Goal: Communication & Community: Share content

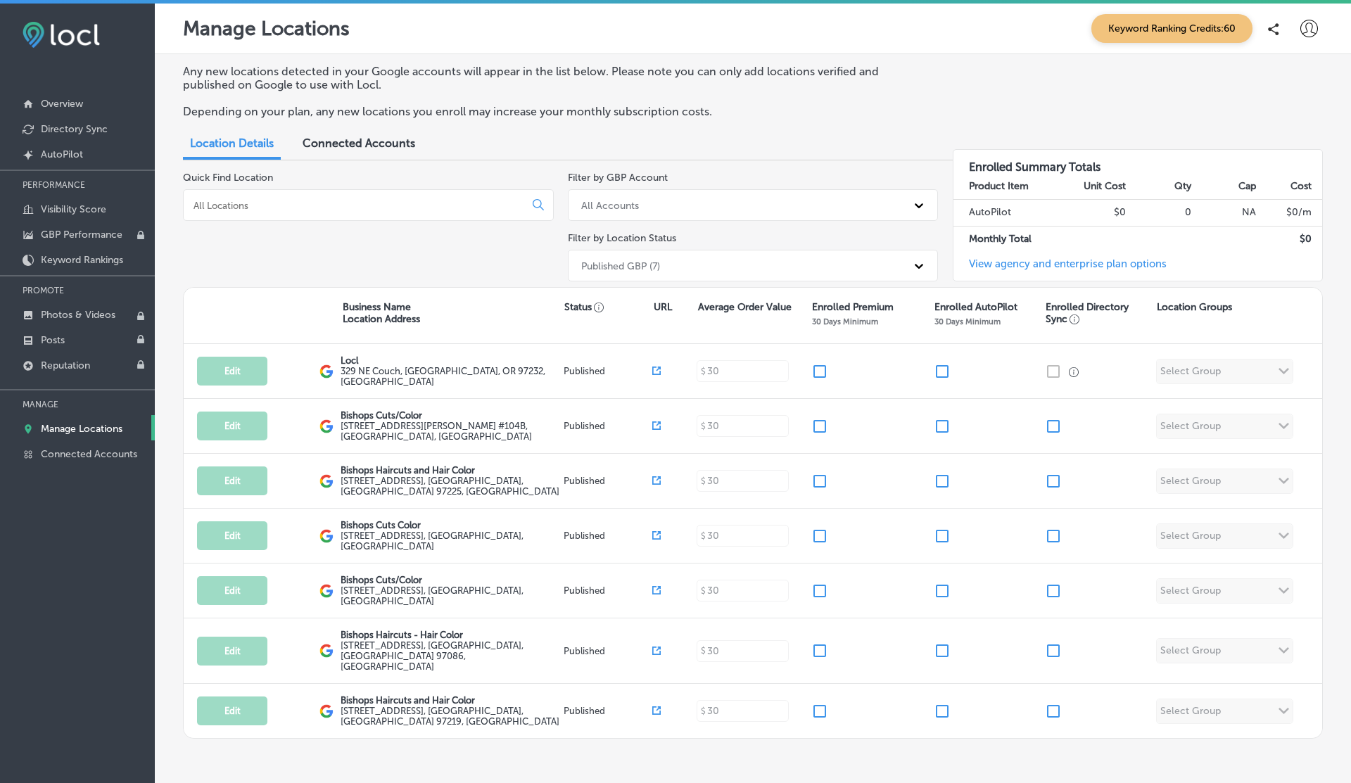
click at [1306, 30] on icon at bounding box center [1310, 29] width 18 height 18
click at [1282, 151] on p "Log Out" at bounding box center [1279, 151] width 42 height 17
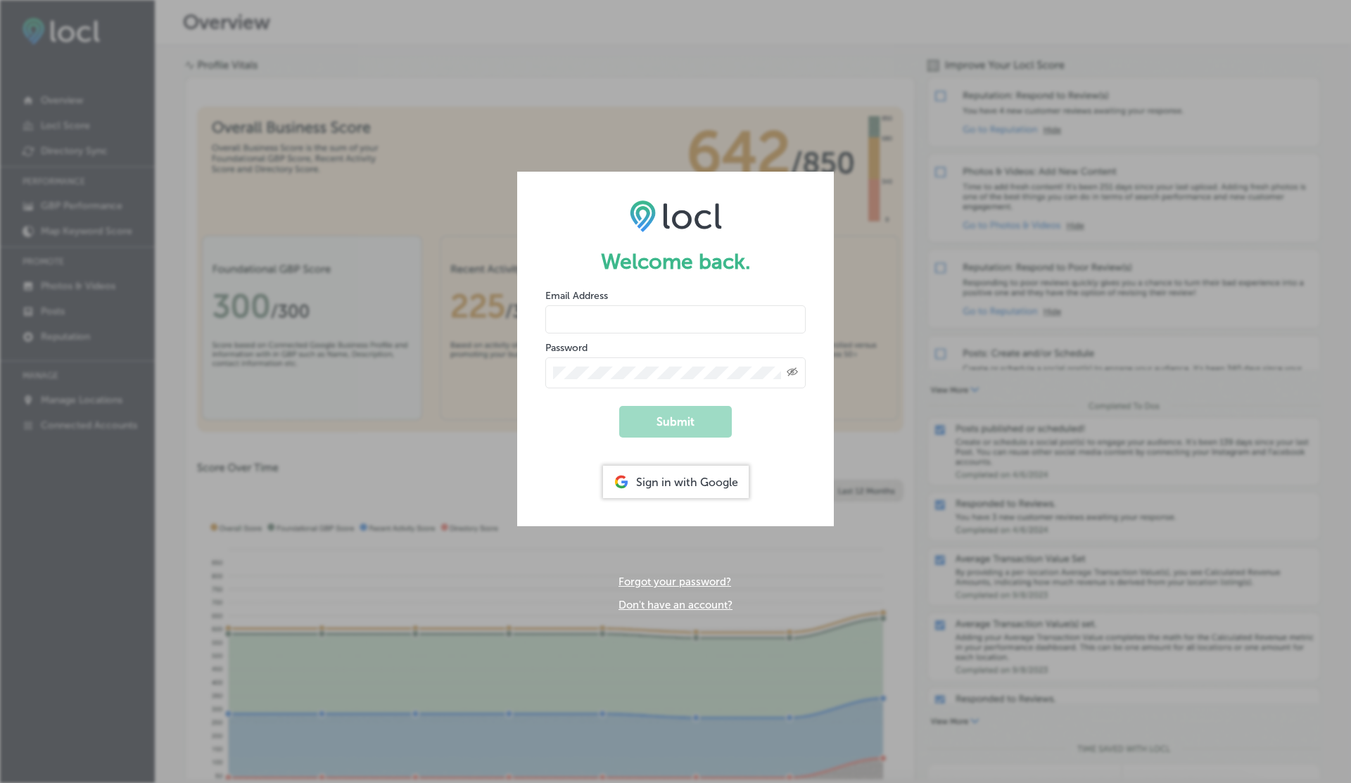
click at [574, 326] on input "email" at bounding box center [675, 319] width 260 height 28
type input "vasilikigreece69+testfnf@gmail.com"
click at [619, 406] on button "Submit" at bounding box center [675, 422] width 113 height 32
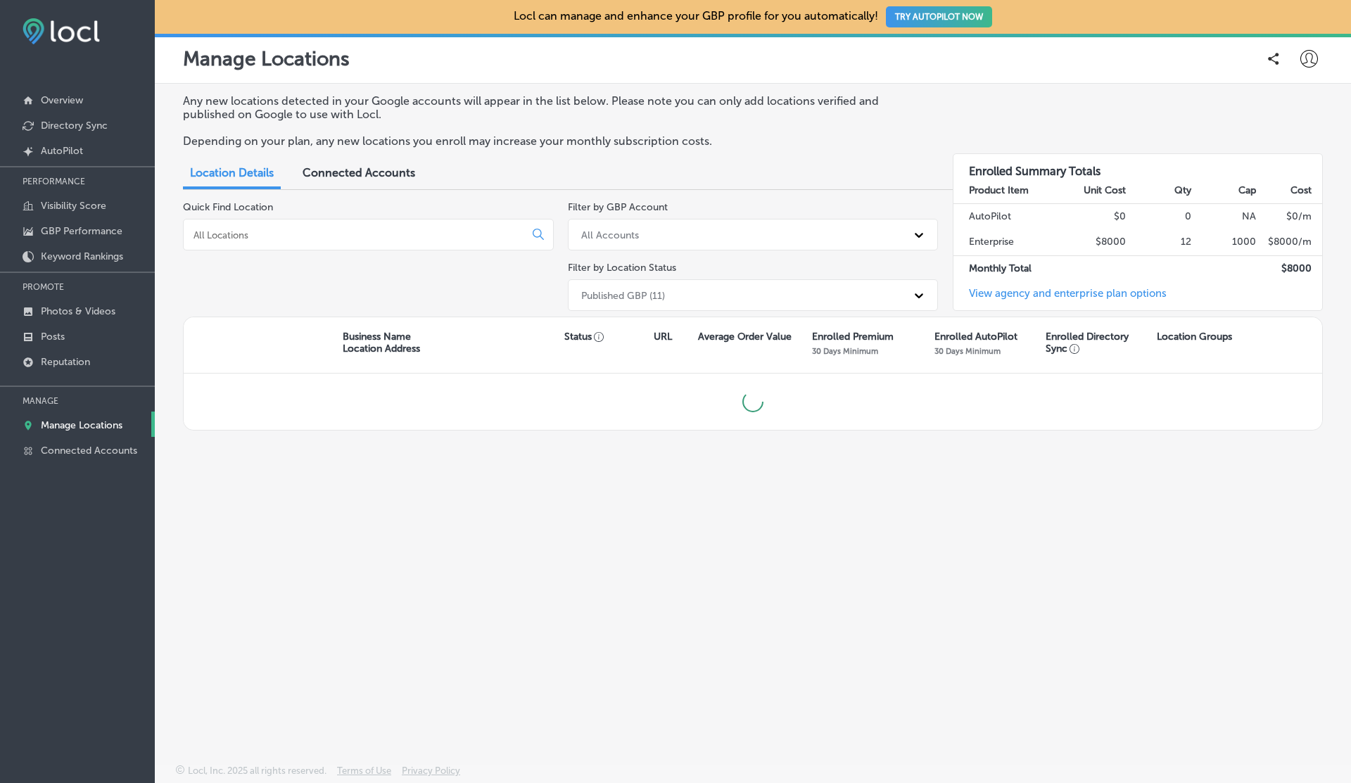
click at [357, 175] on span "Connected Accounts" at bounding box center [359, 172] width 113 height 13
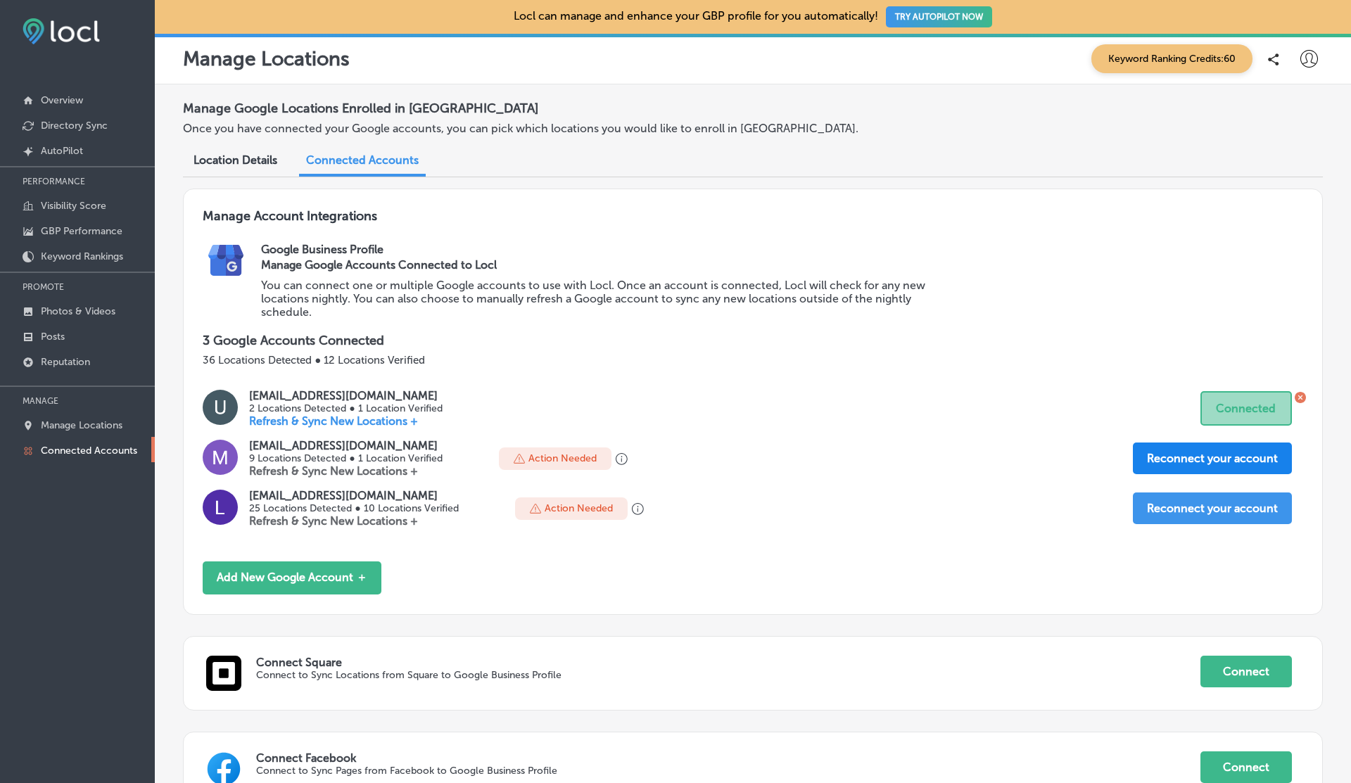
click at [1194, 459] on button "Reconnect your account" at bounding box center [1212, 459] width 159 height 32
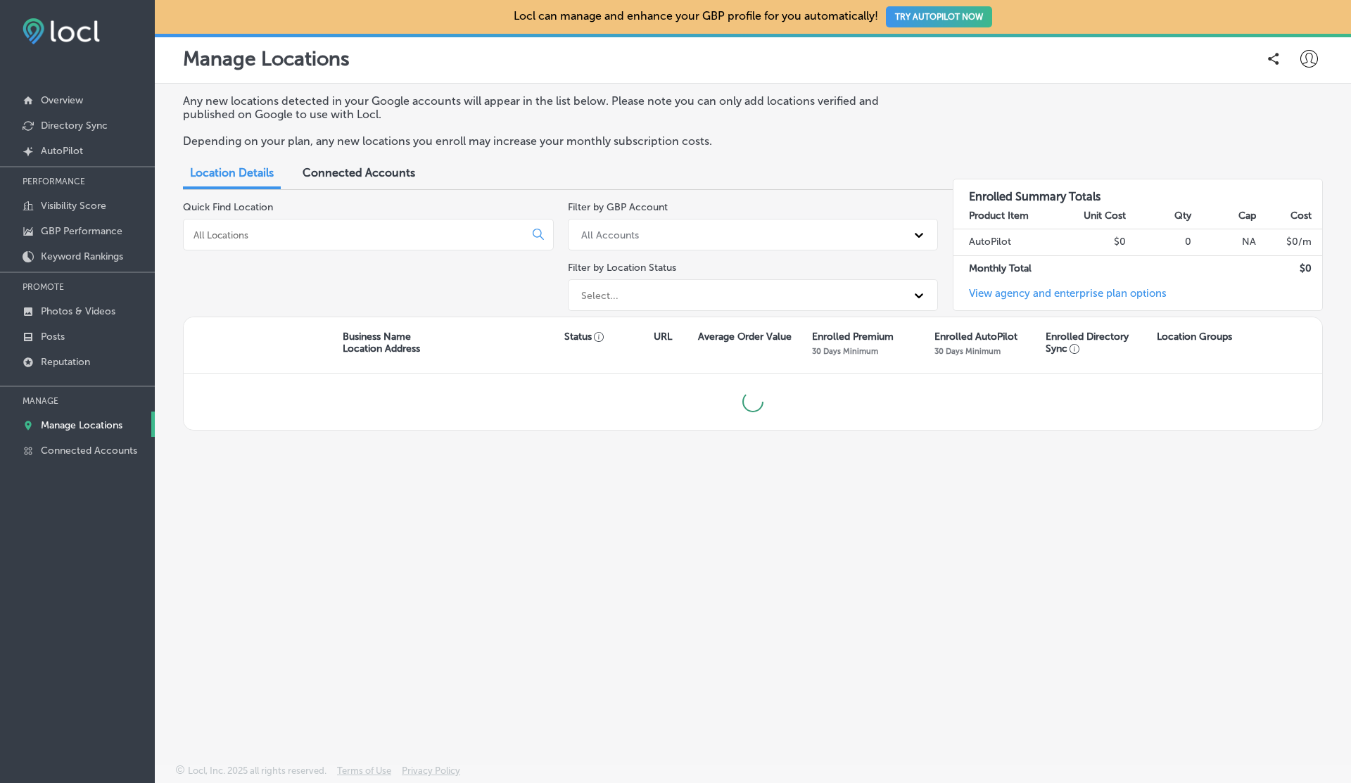
click at [355, 182] on div "Connected Accounts" at bounding box center [359, 174] width 134 height 30
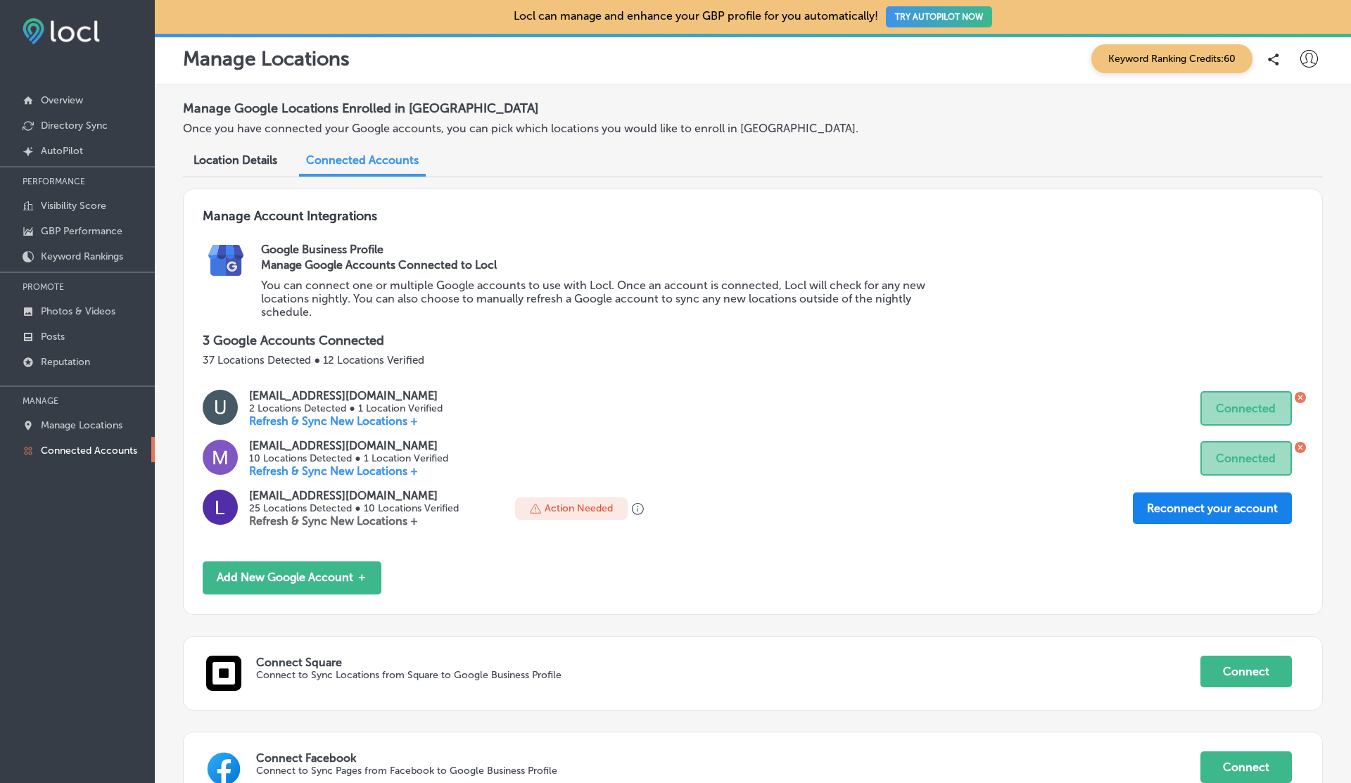
click at [1189, 500] on button "Reconnect your account" at bounding box center [1212, 509] width 159 height 32
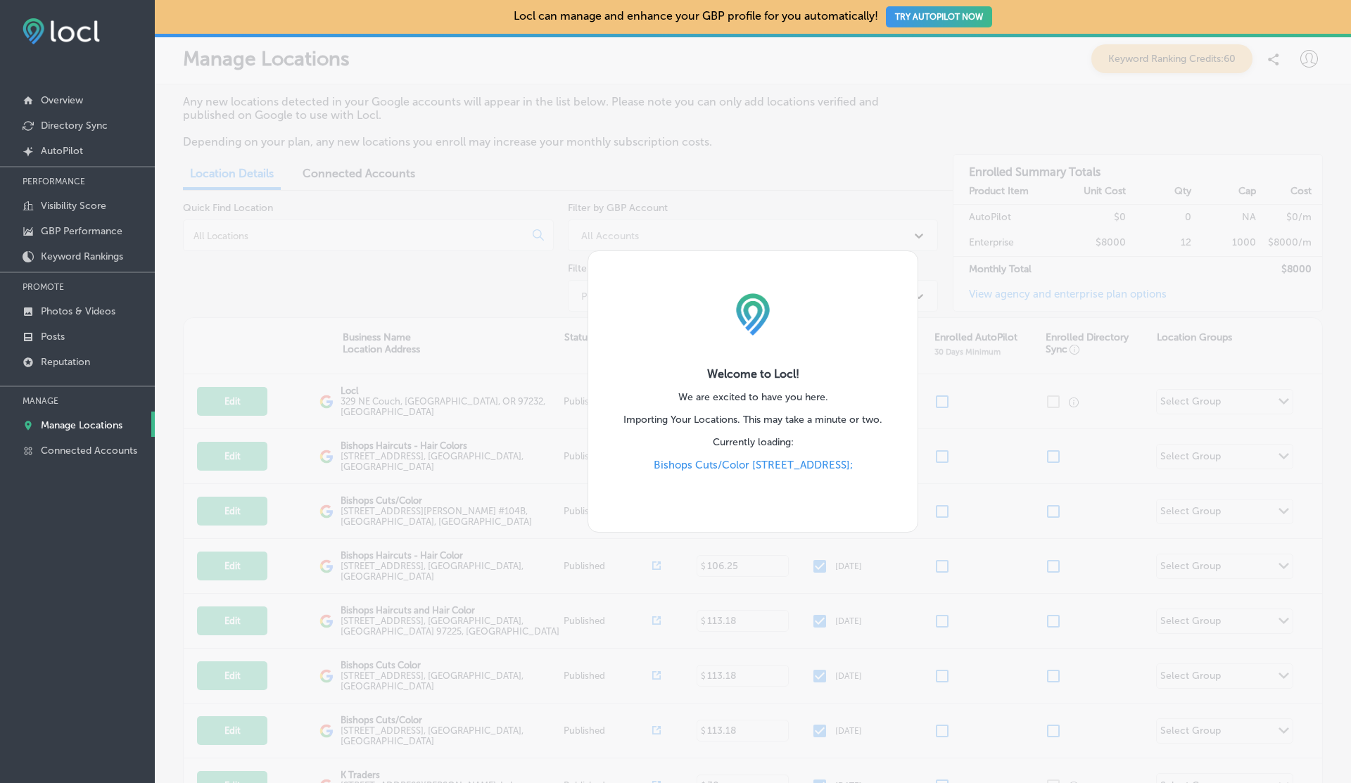
click at [560, 588] on div "Welcome to Locl! We are excited to have you here. Importing Your Locations. Thi…" at bounding box center [753, 391] width 1196 height 783
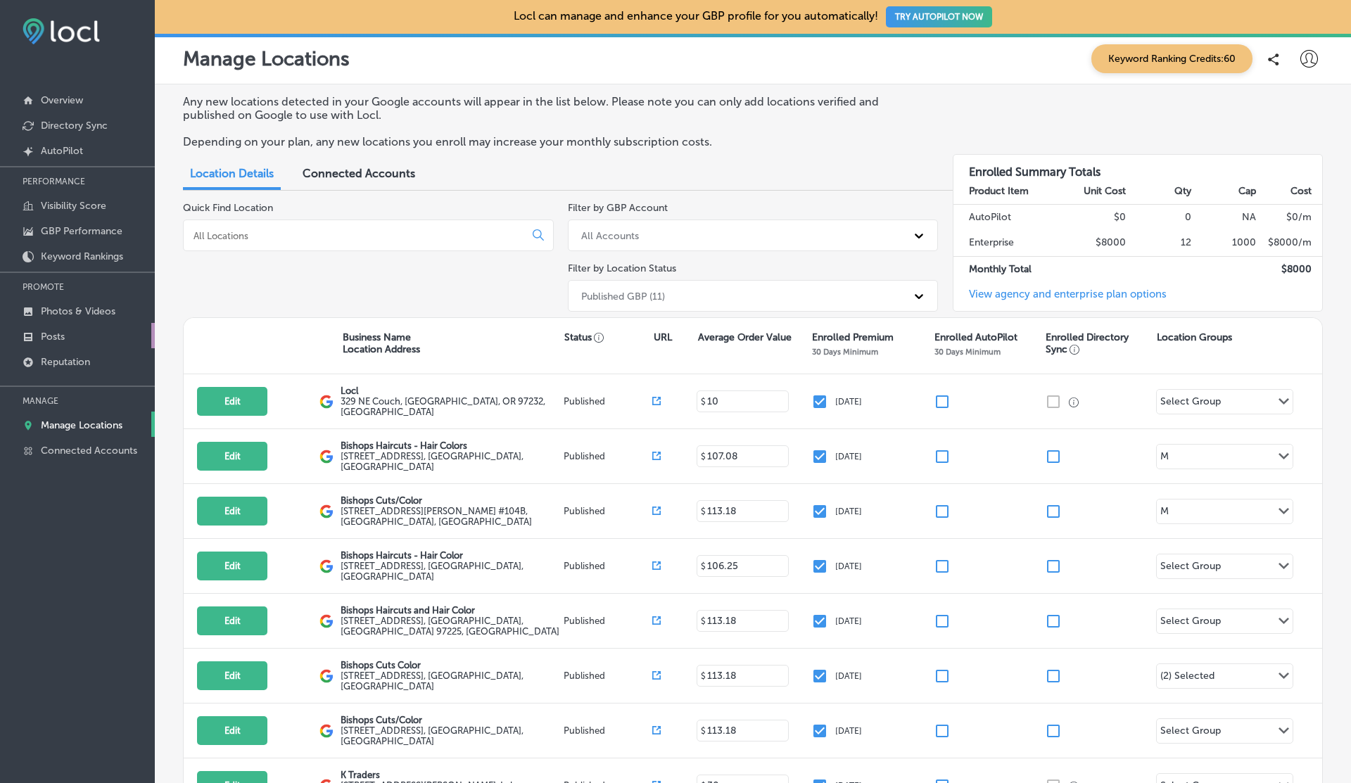
click at [59, 338] on p "Posts" at bounding box center [53, 337] width 24 height 12
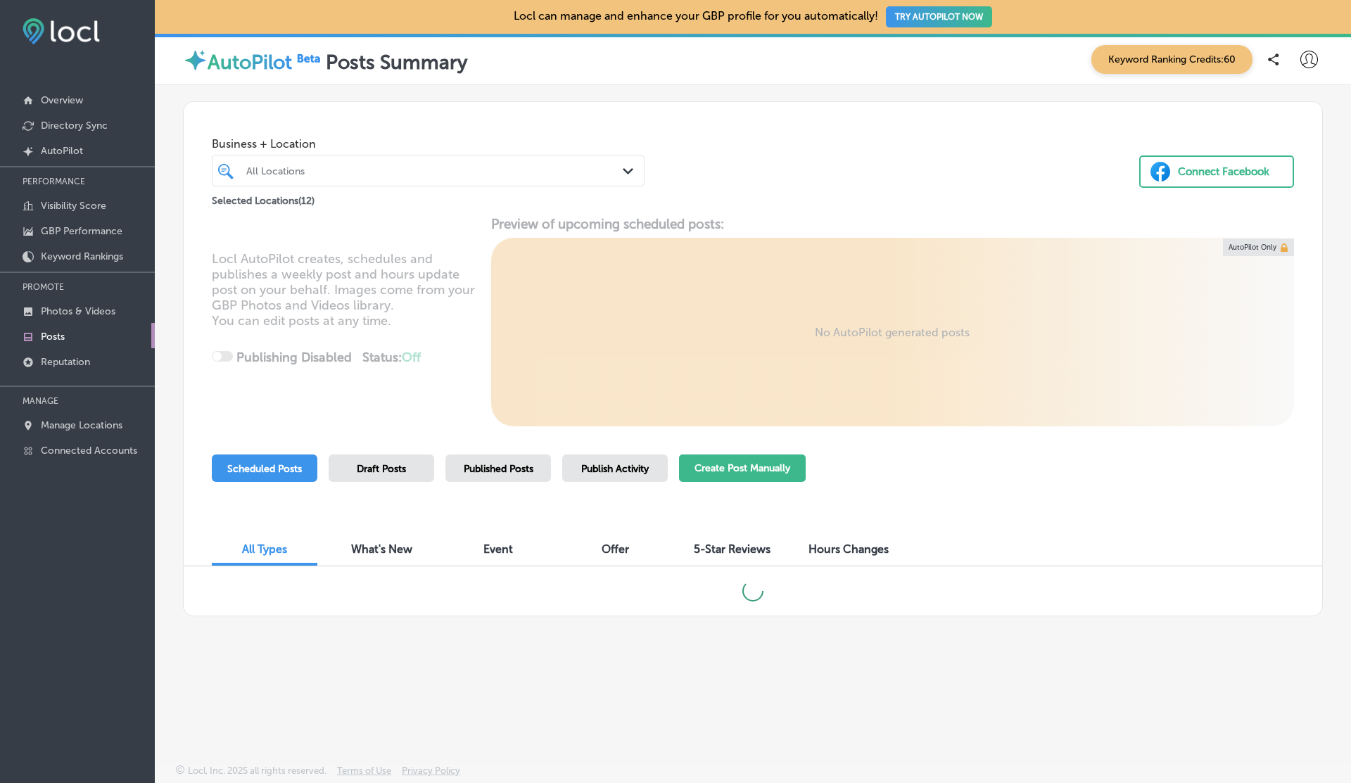
click at [714, 455] on button "Create Post Manually" at bounding box center [742, 468] width 127 height 27
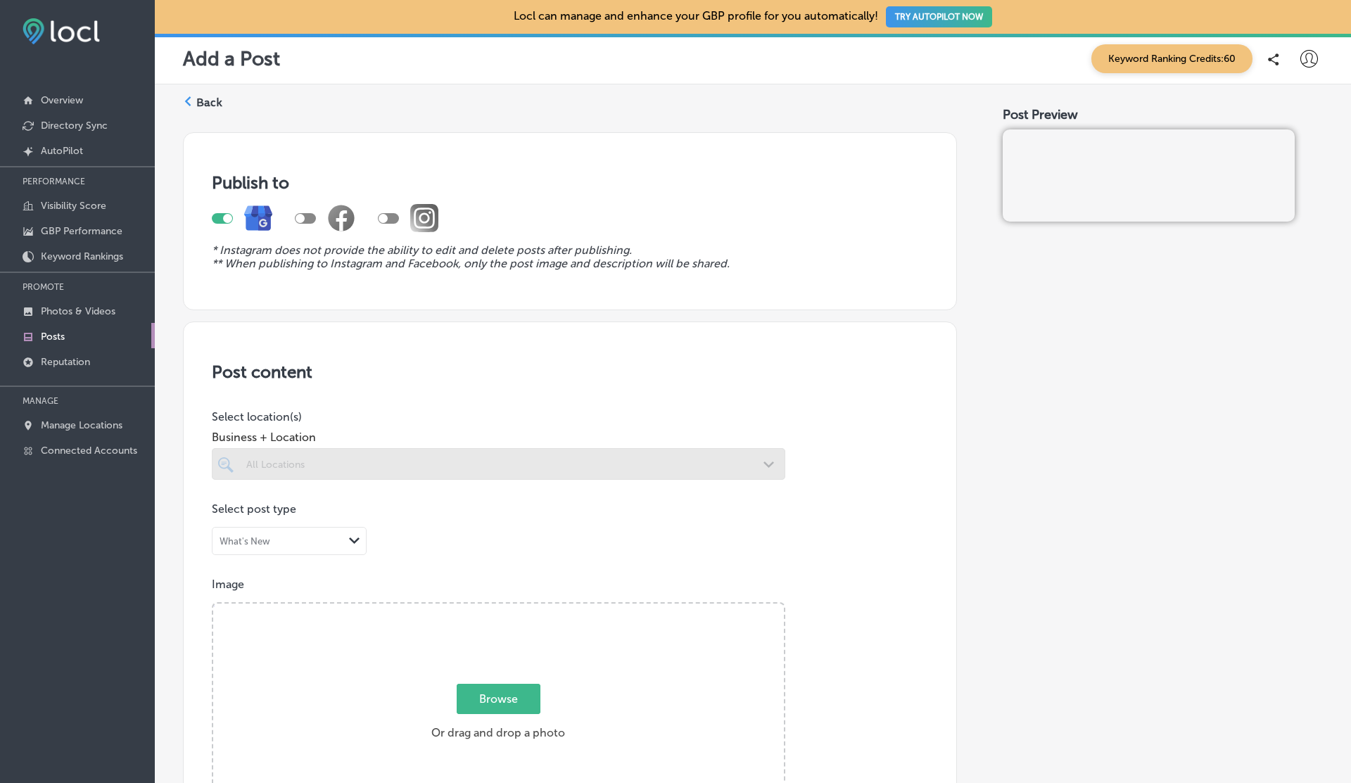
click at [384, 214] on div at bounding box center [383, 218] width 9 height 9
checkbox input "true"
click at [218, 213] on div at bounding box center [222, 218] width 21 height 11
checkbox input "false"
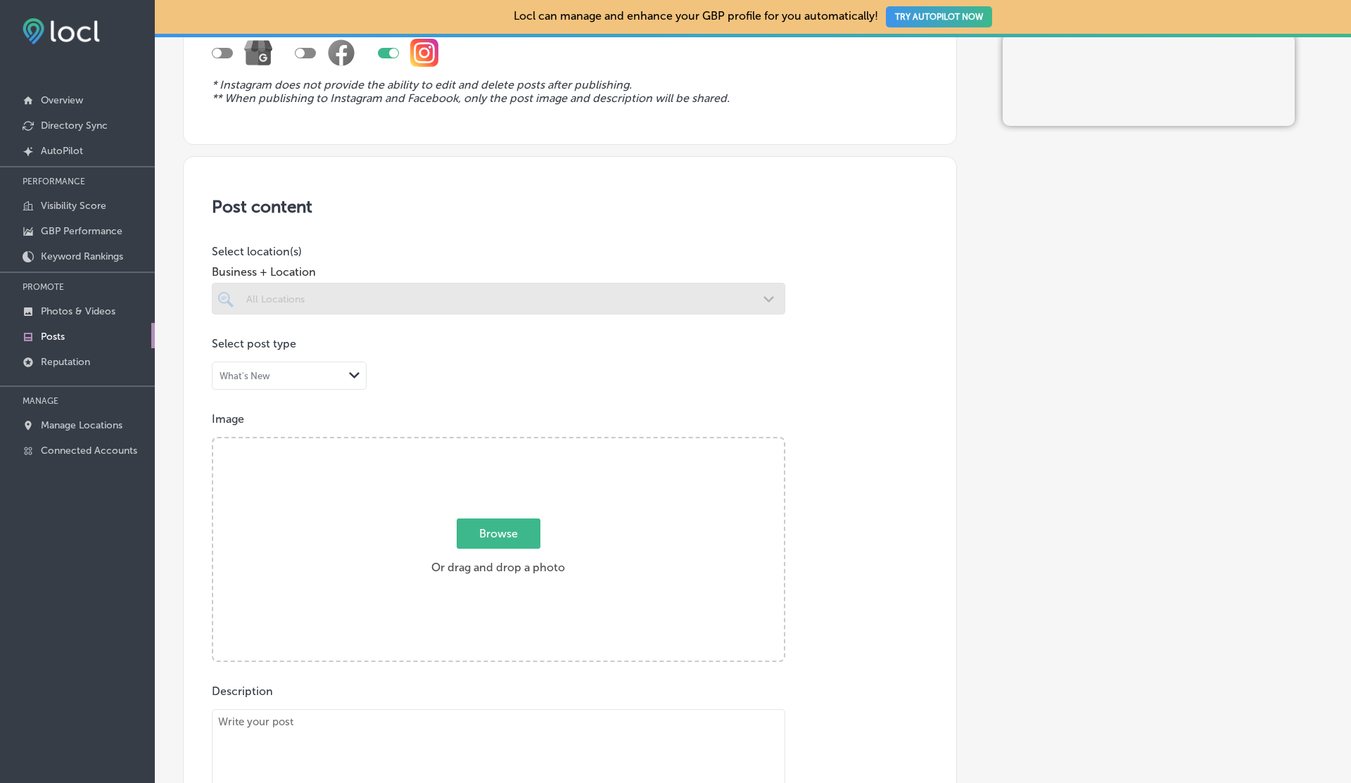
scroll to position [226, 0]
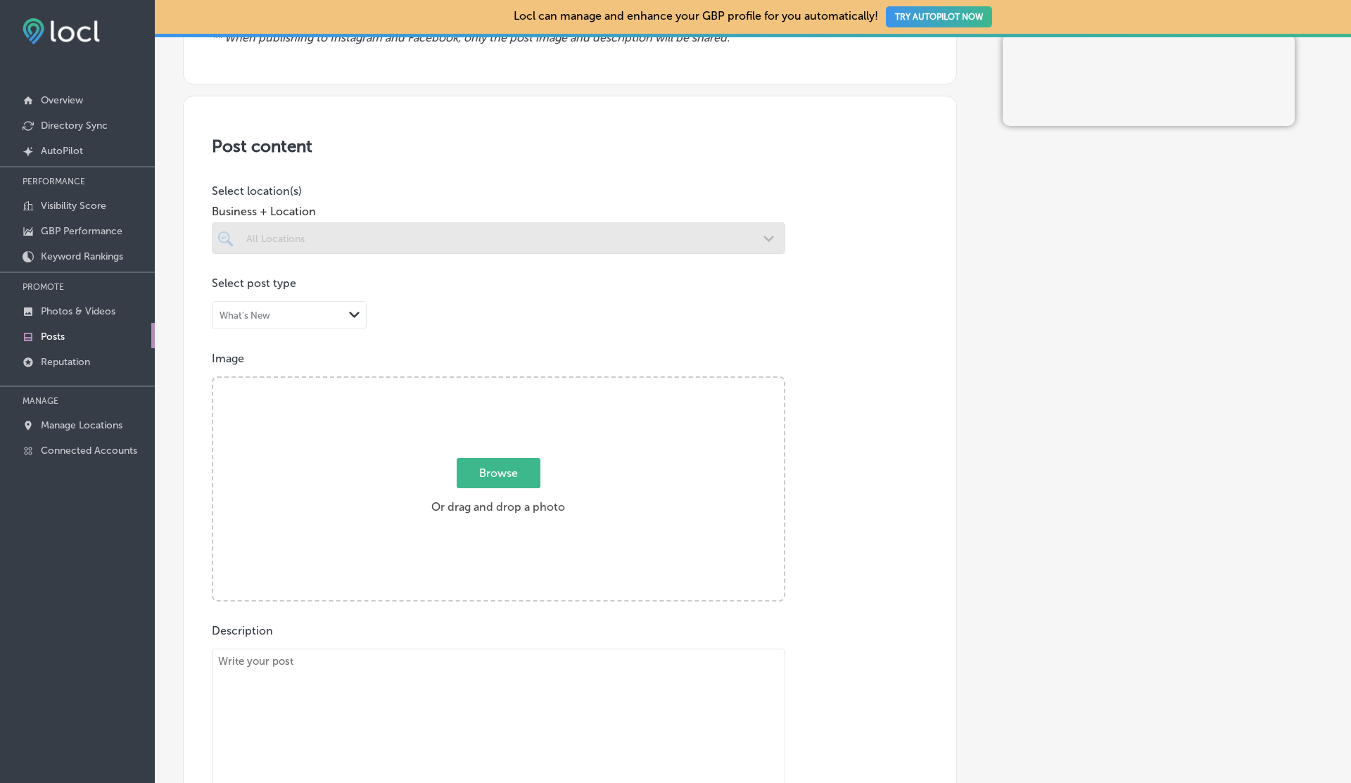
click at [503, 458] on span "Browse" at bounding box center [499, 473] width 84 height 30
click at [503, 382] on input "Browse Or drag and drop a photo" at bounding box center [498, 380] width 571 height 4
type input "C:\fakepath\278044108_140003795218032_8071878743168997487_n.jpg"
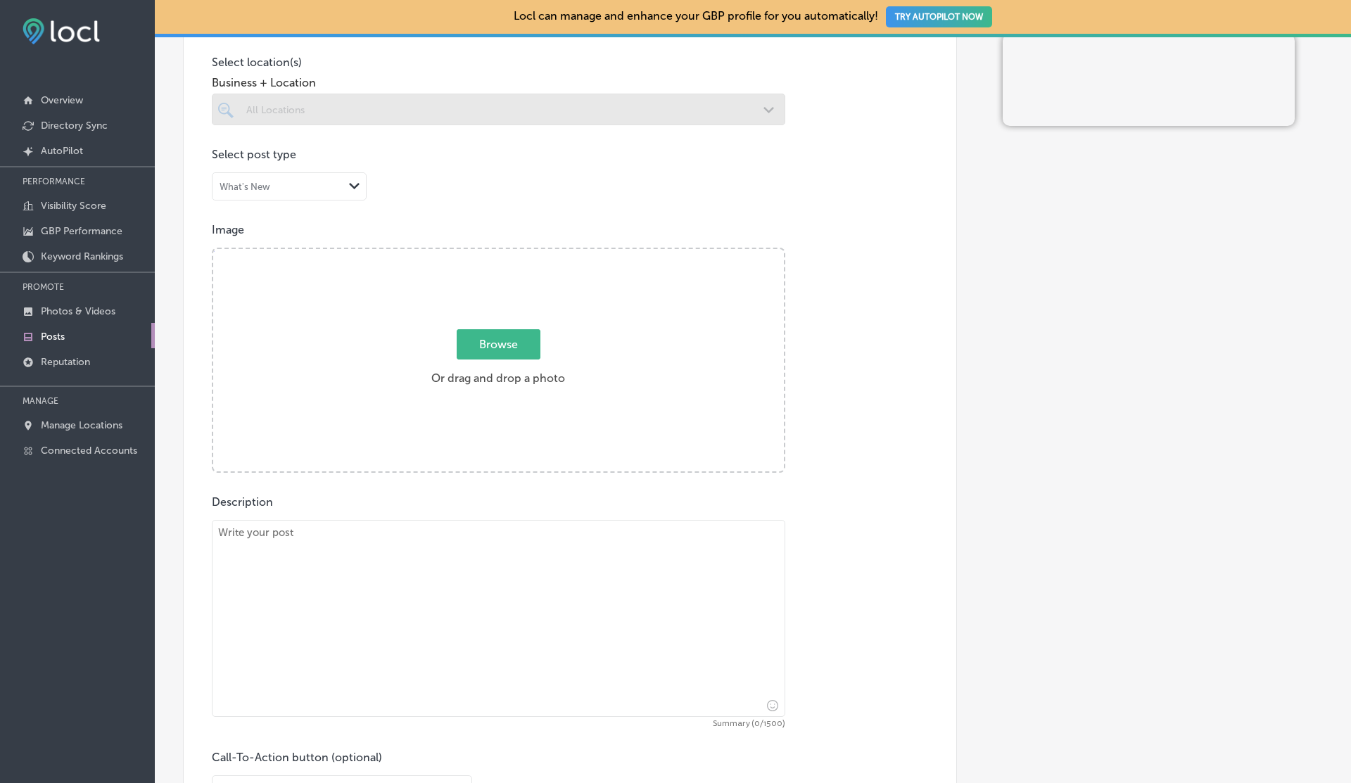
scroll to position [684, 0]
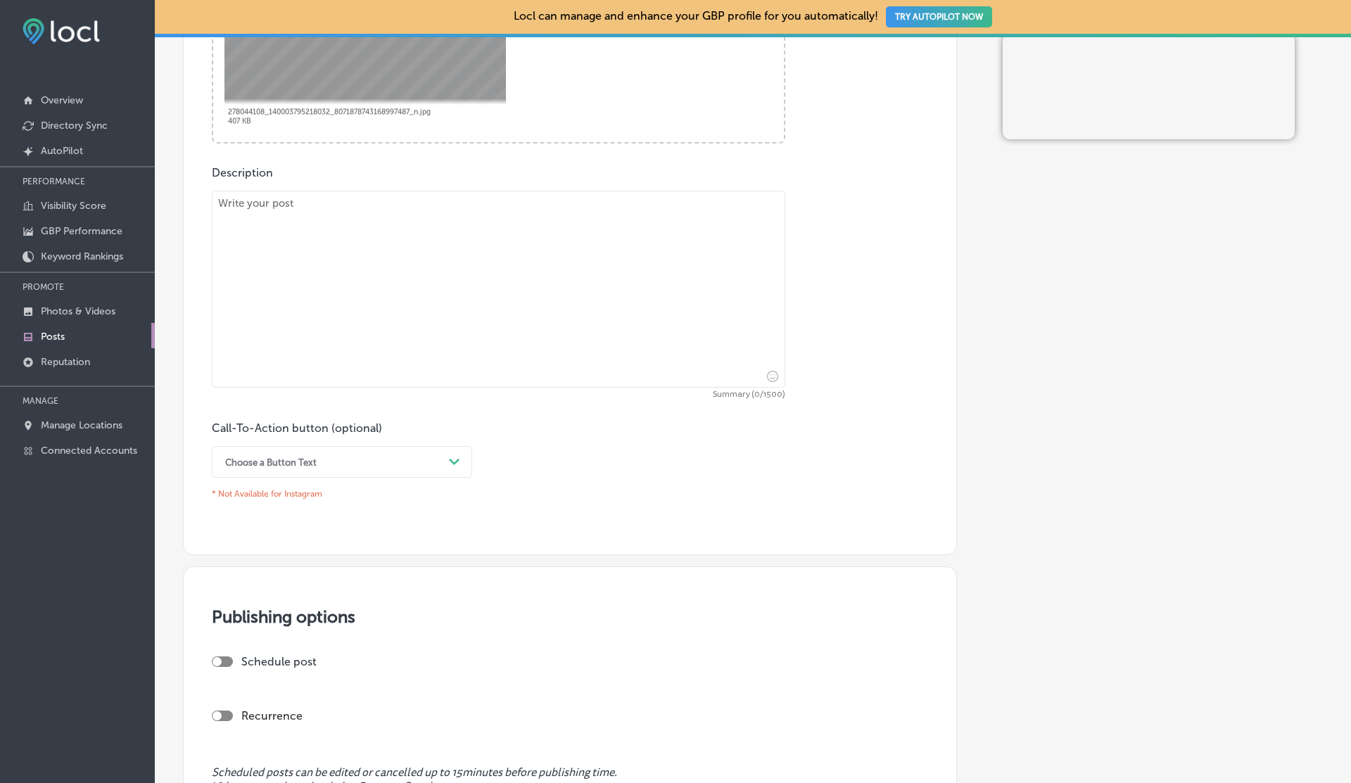
click at [366, 264] on textarea at bounding box center [499, 289] width 574 height 197
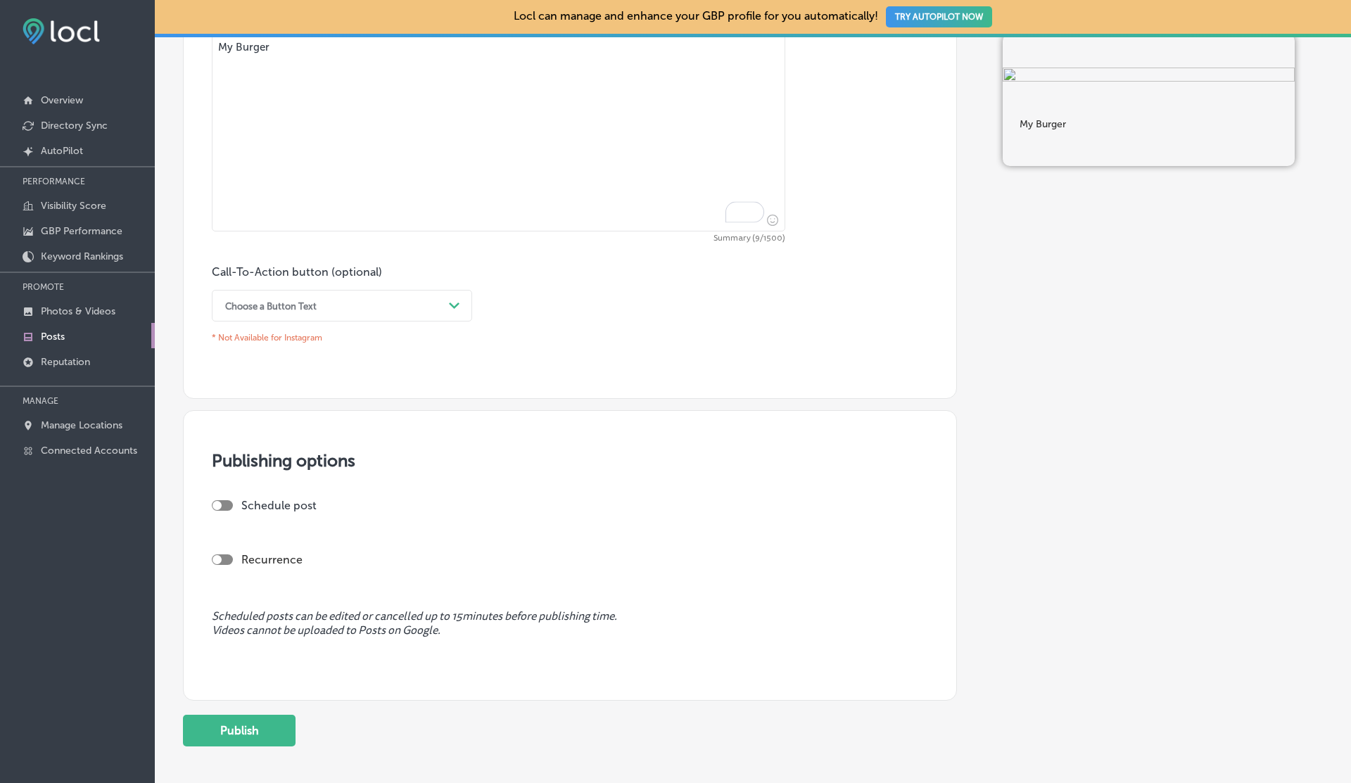
scroll to position [912, 0]
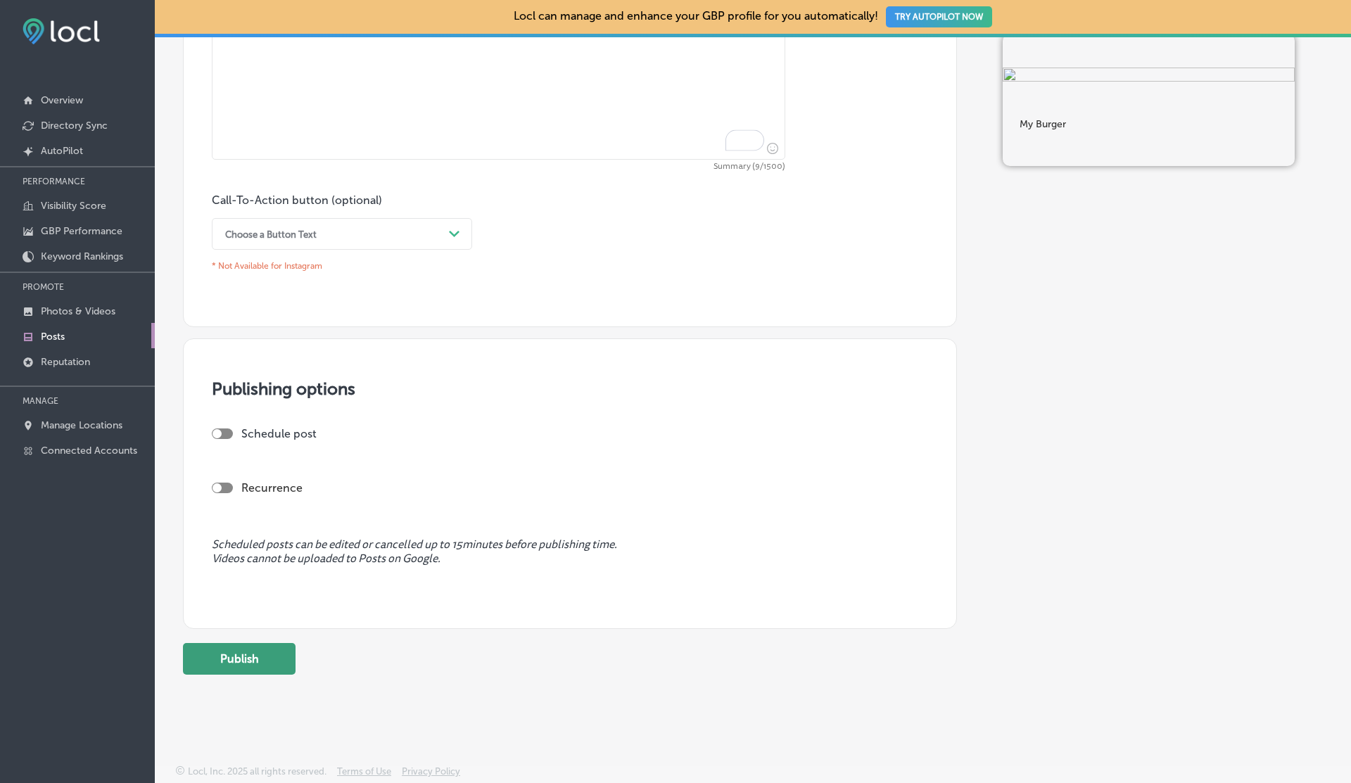
type textarea "My Burger"
click at [260, 662] on button "Publish" at bounding box center [239, 659] width 113 height 32
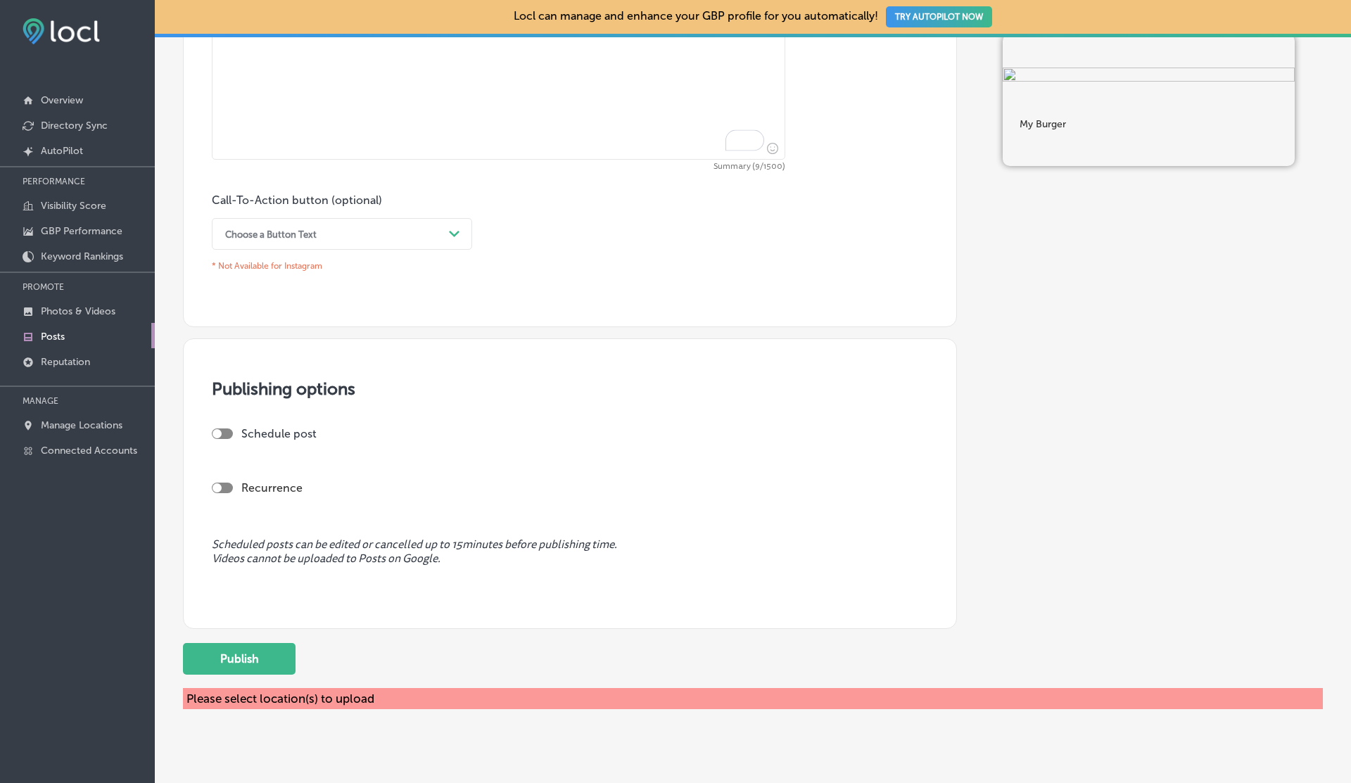
scroll to position [0, 0]
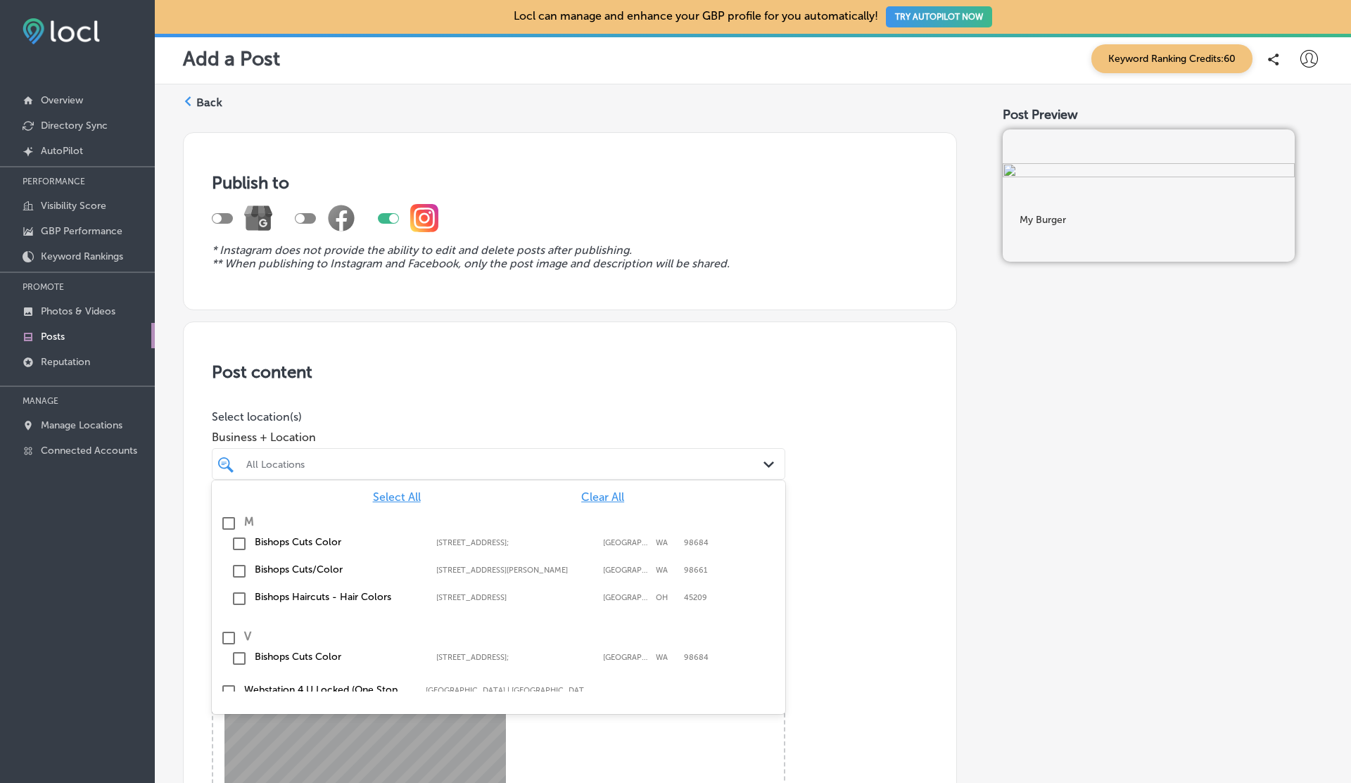
click at [301, 453] on div "All Locations" at bounding box center [498, 464] width 519 height 22
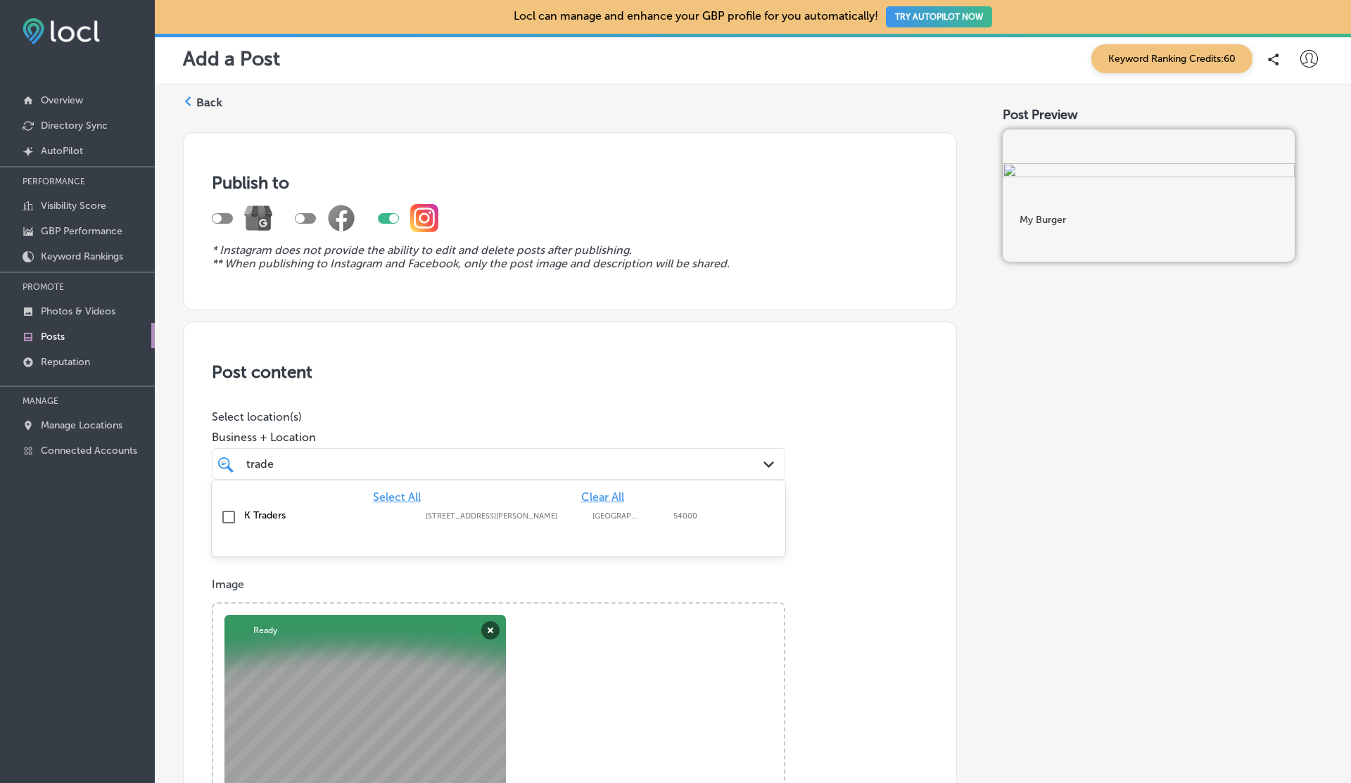
click at [303, 507] on div "K Traders 505 A1 Block Johar Town, Lahore, 54000 505 A1 Block Johar Town Lahore…" at bounding box center [498, 518] width 562 height 22
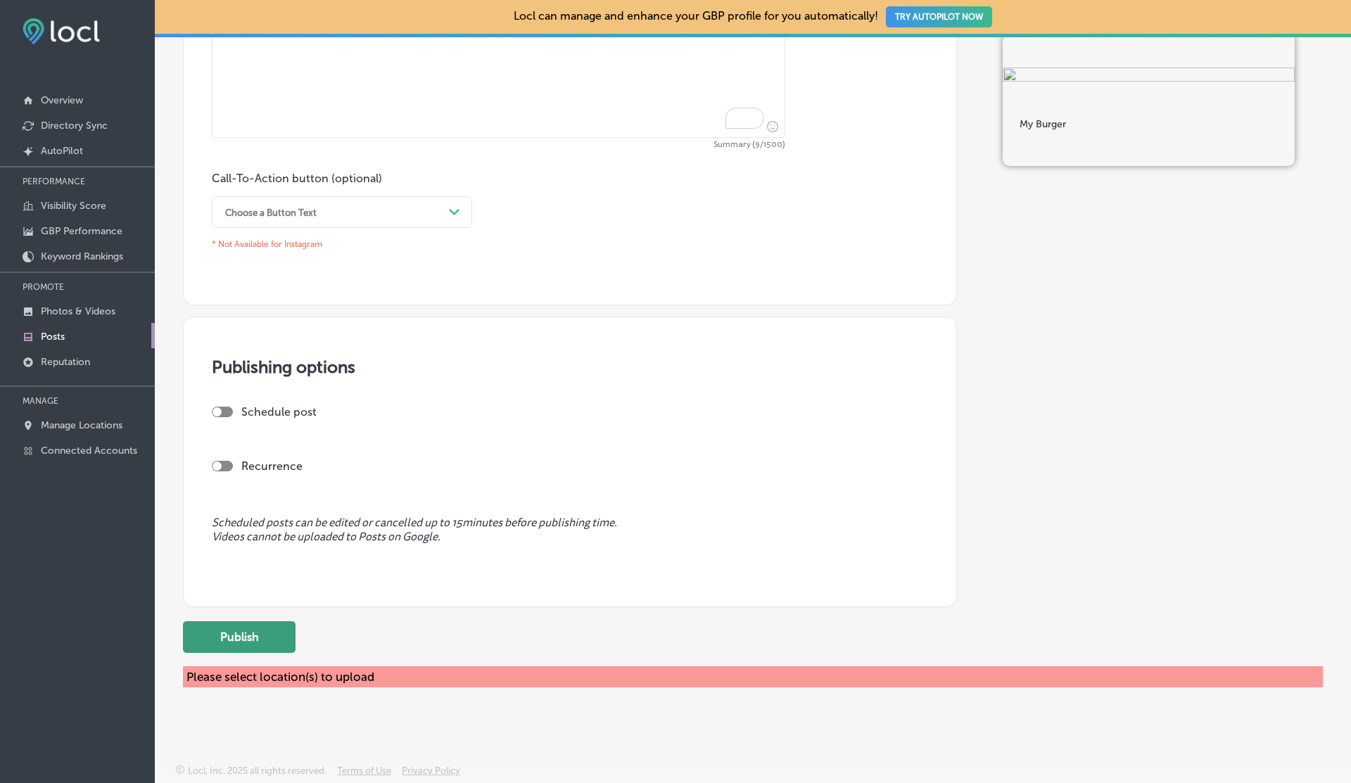
type input "trade"
click at [251, 621] on button "Publish" at bounding box center [239, 637] width 113 height 32
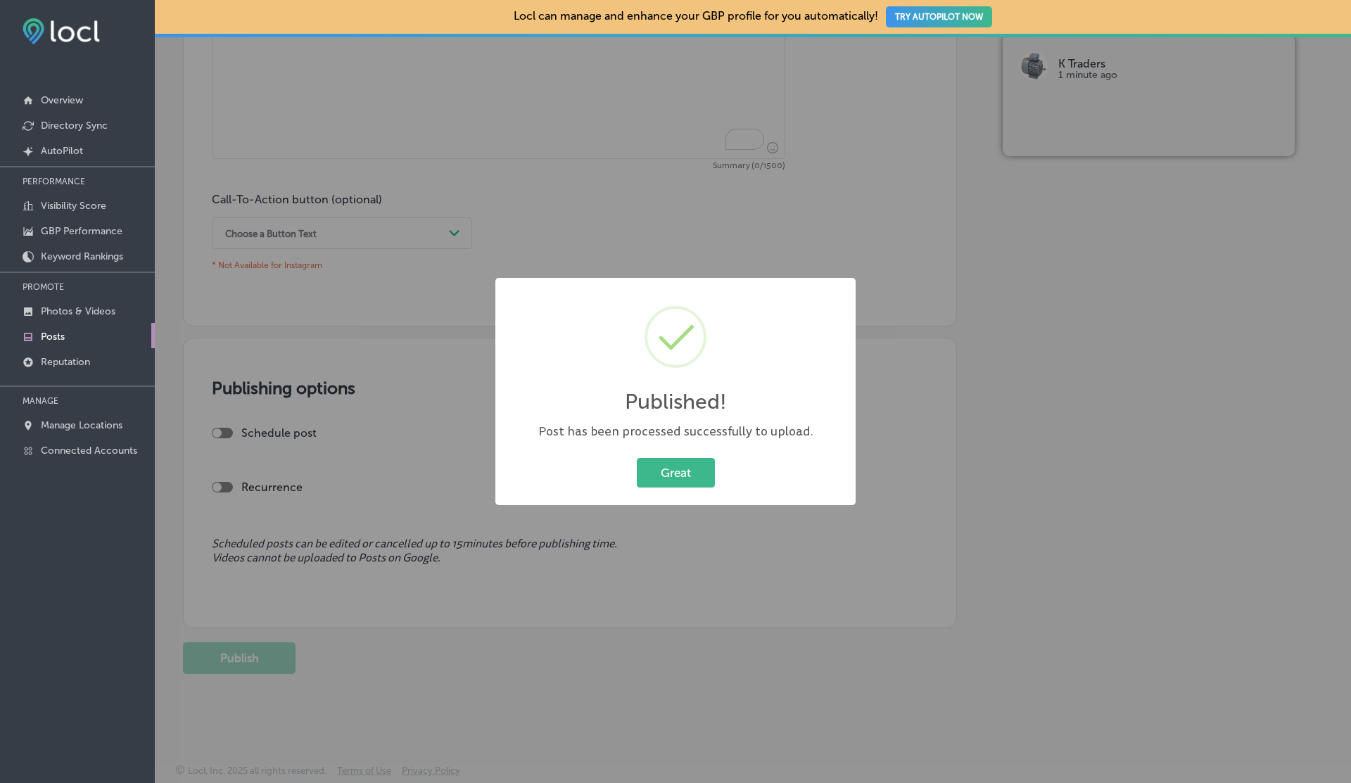
scroll to position [912, 0]
click at [677, 470] on button "Great" at bounding box center [676, 472] width 78 height 29
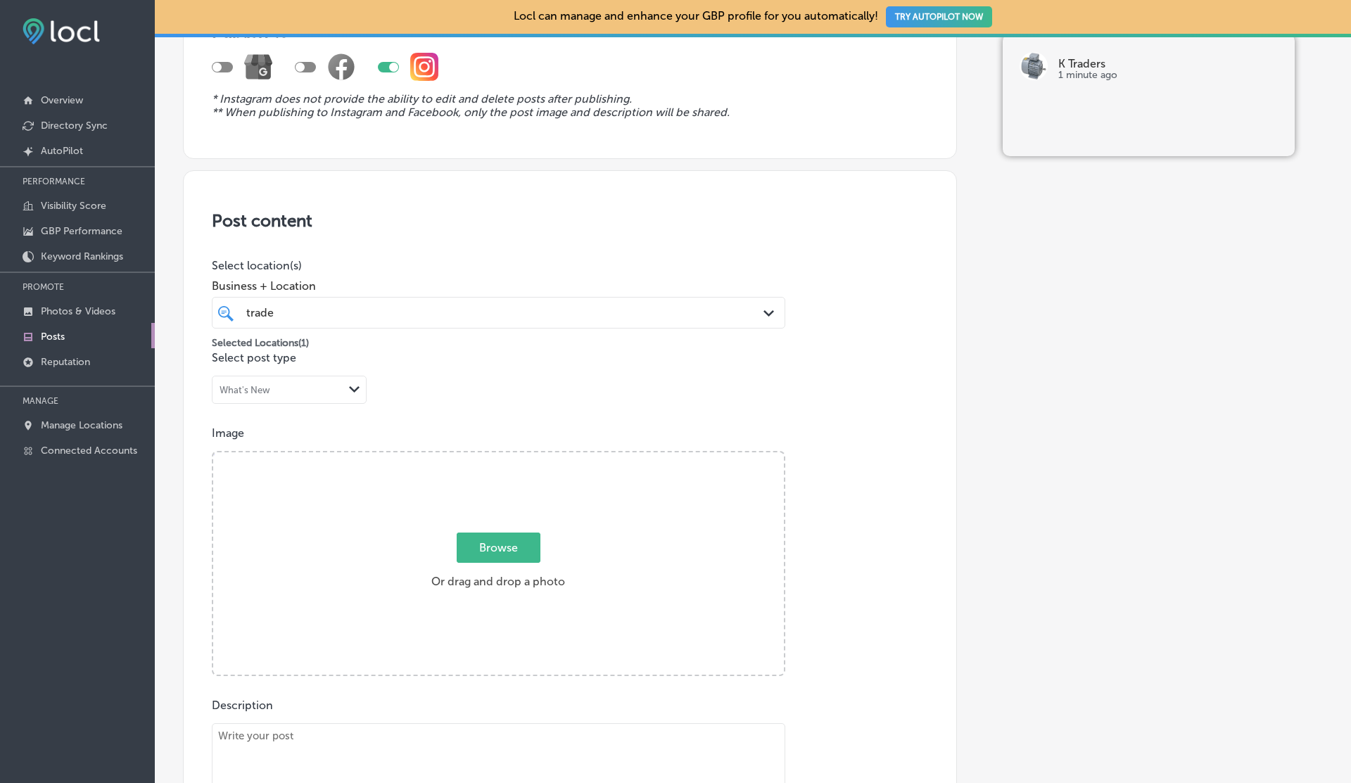
scroll to position [0, 0]
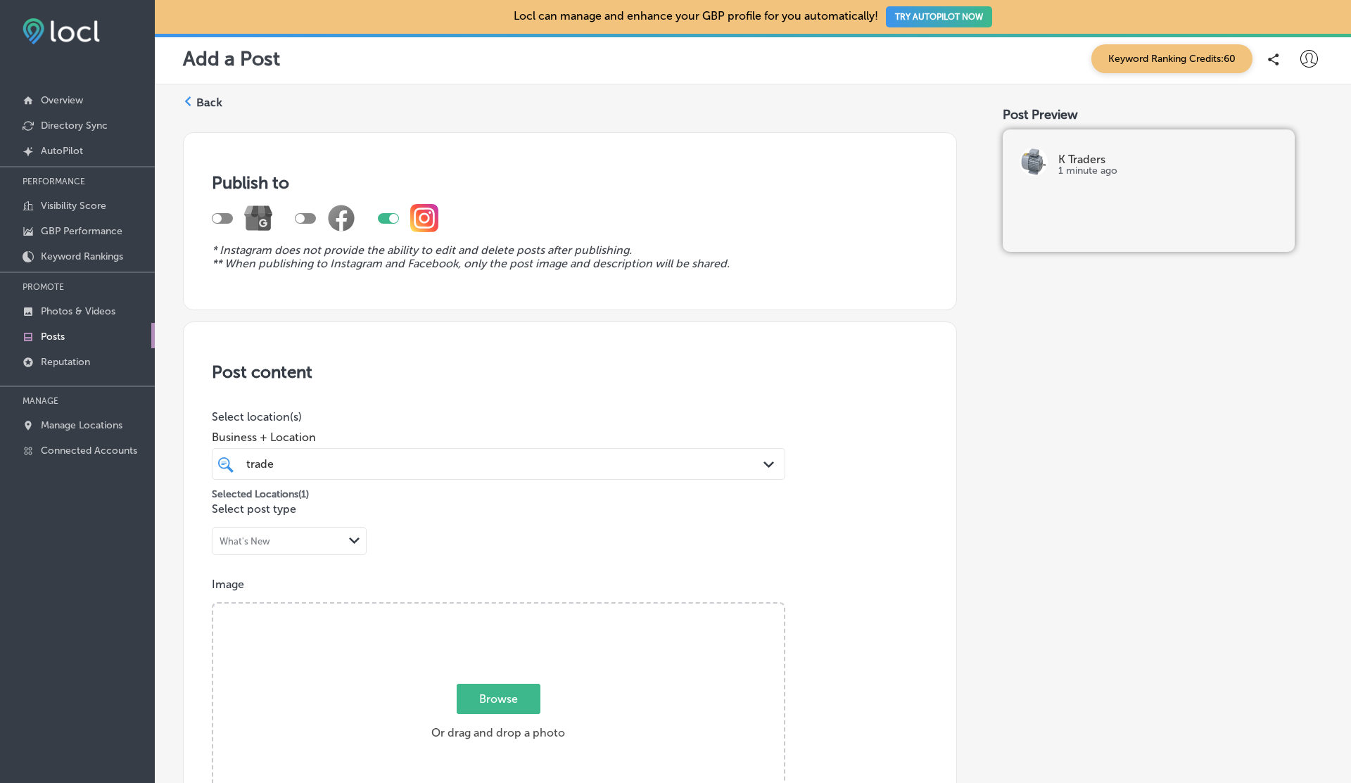
click at [63, 337] on p "Posts" at bounding box center [53, 337] width 24 height 12
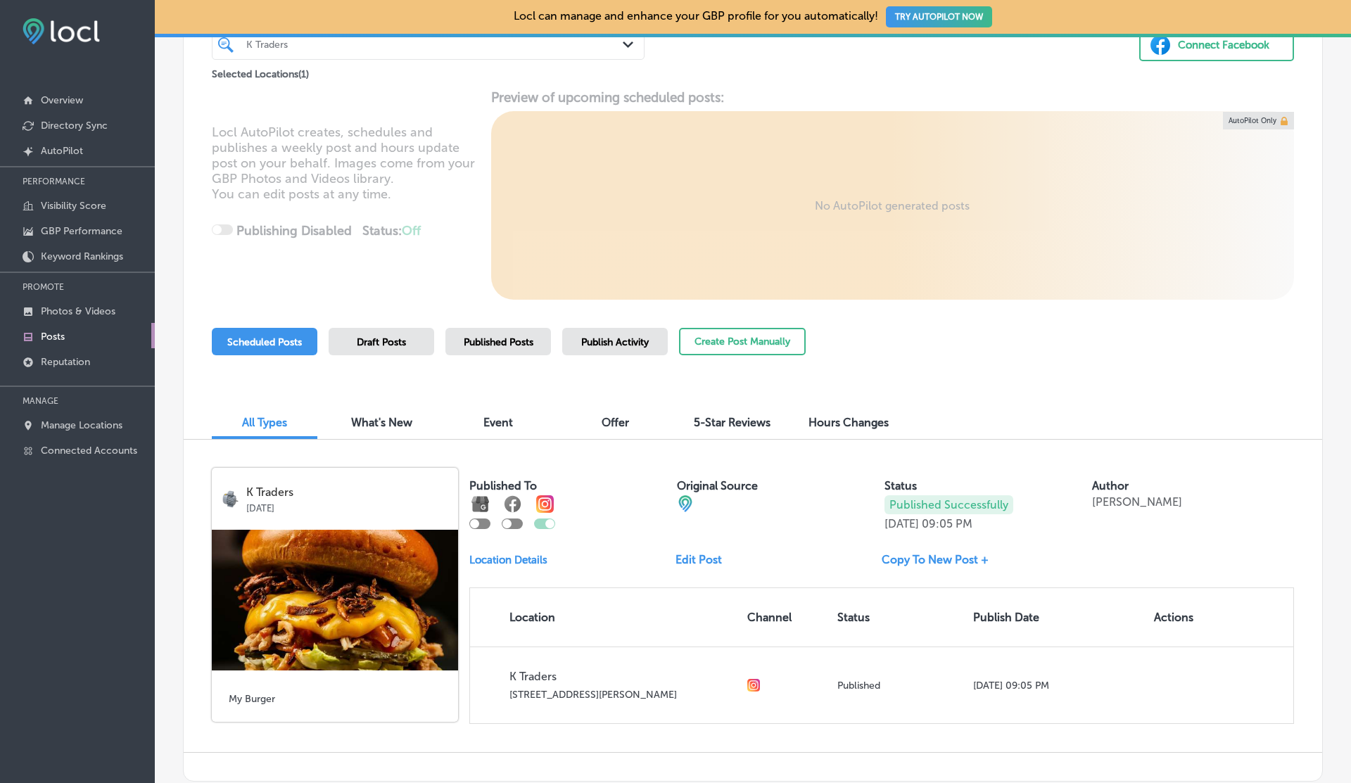
scroll to position [221, 0]
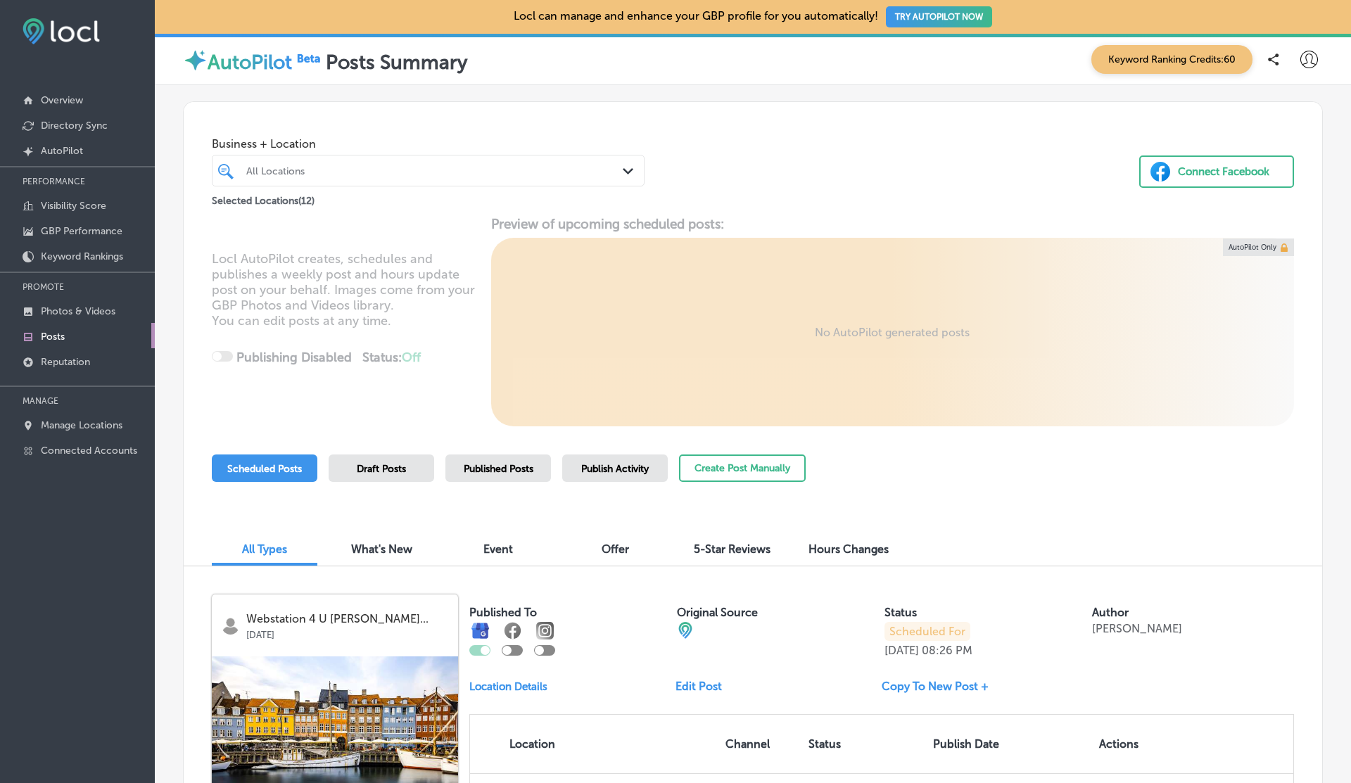
click at [326, 149] on span "Business + Location" at bounding box center [428, 143] width 433 height 13
click at [326, 183] on div "All Locations Path Created with Sketch." at bounding box center [428, 171] width 433 height 32
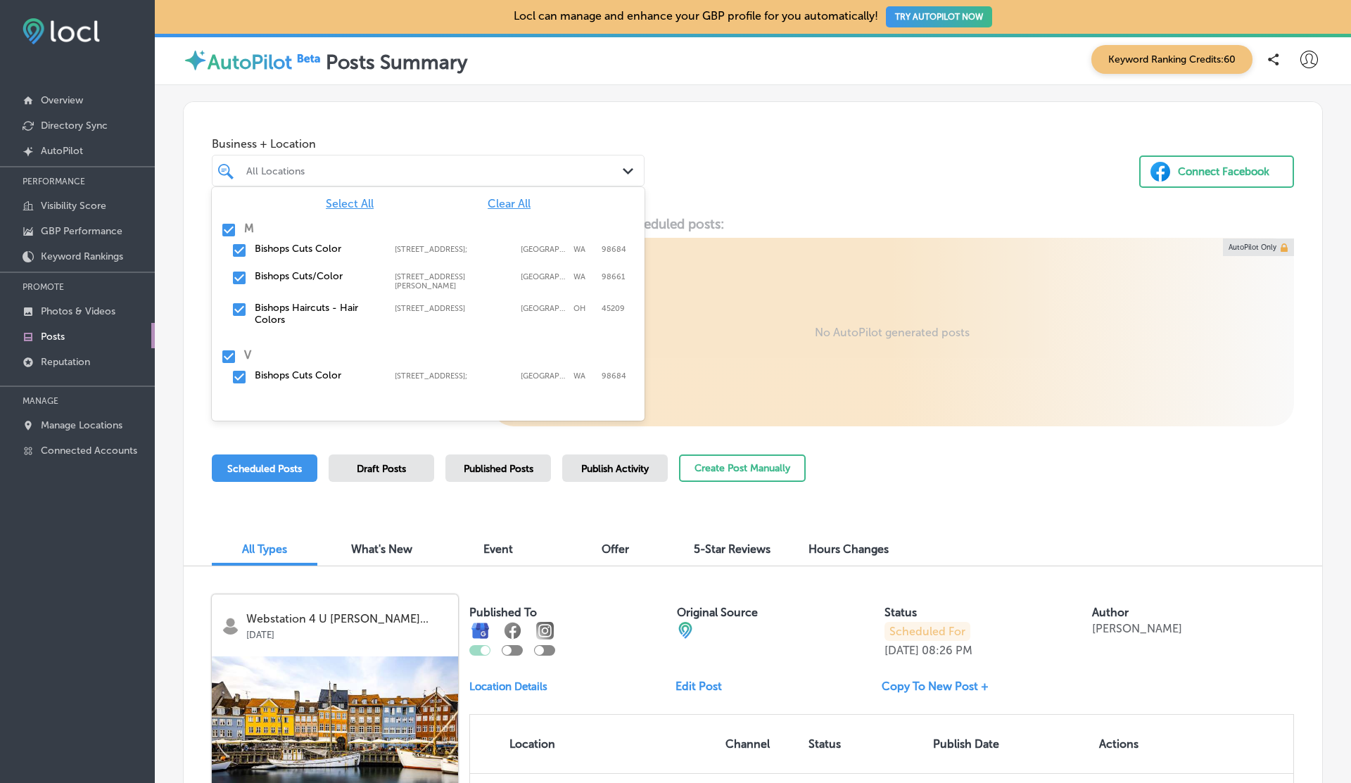
click at [512, 205] on span "Clear All" at bounding box center [509, 203] width 43 height 13
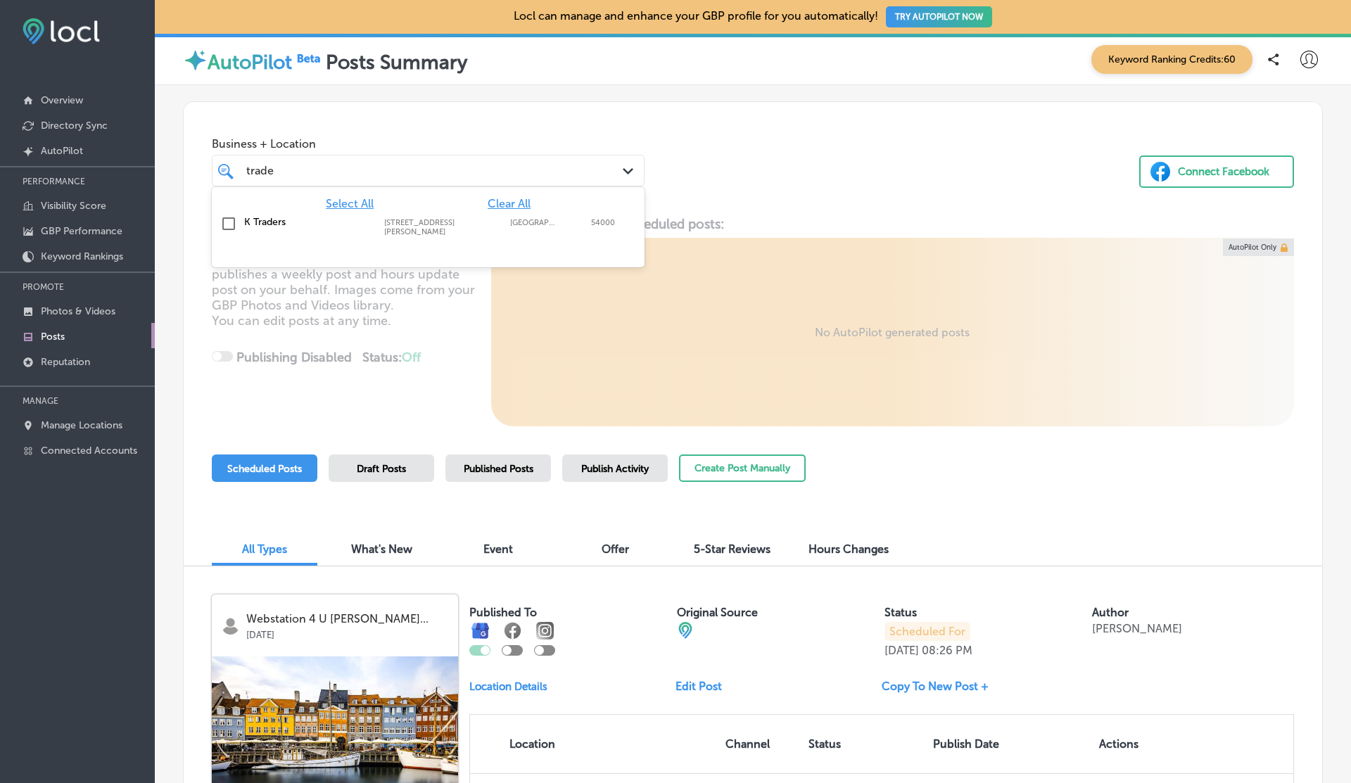
click at [298, 219] on label "K Traders" at bounding box center [307, 222] width 126 height 12
type input "trade"
click at [709, 163] on div "Business + Location option 505 A1 Block Johar Town, selected. option 505 A1 Blo…" at bounding box center [753, 155] width 1139 height 107
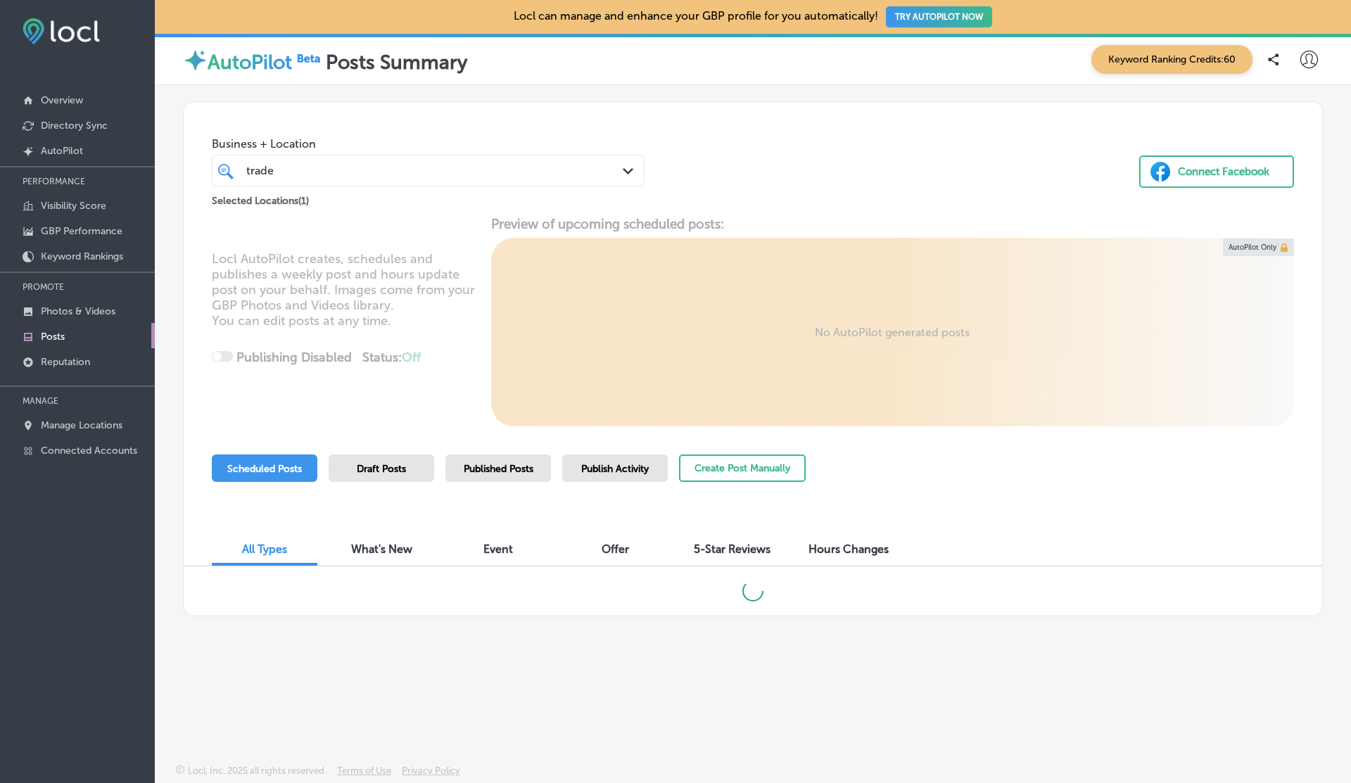
click at [605, 479] on div "Publish Activity" at bounding box center [615, 468] width 106 height 27
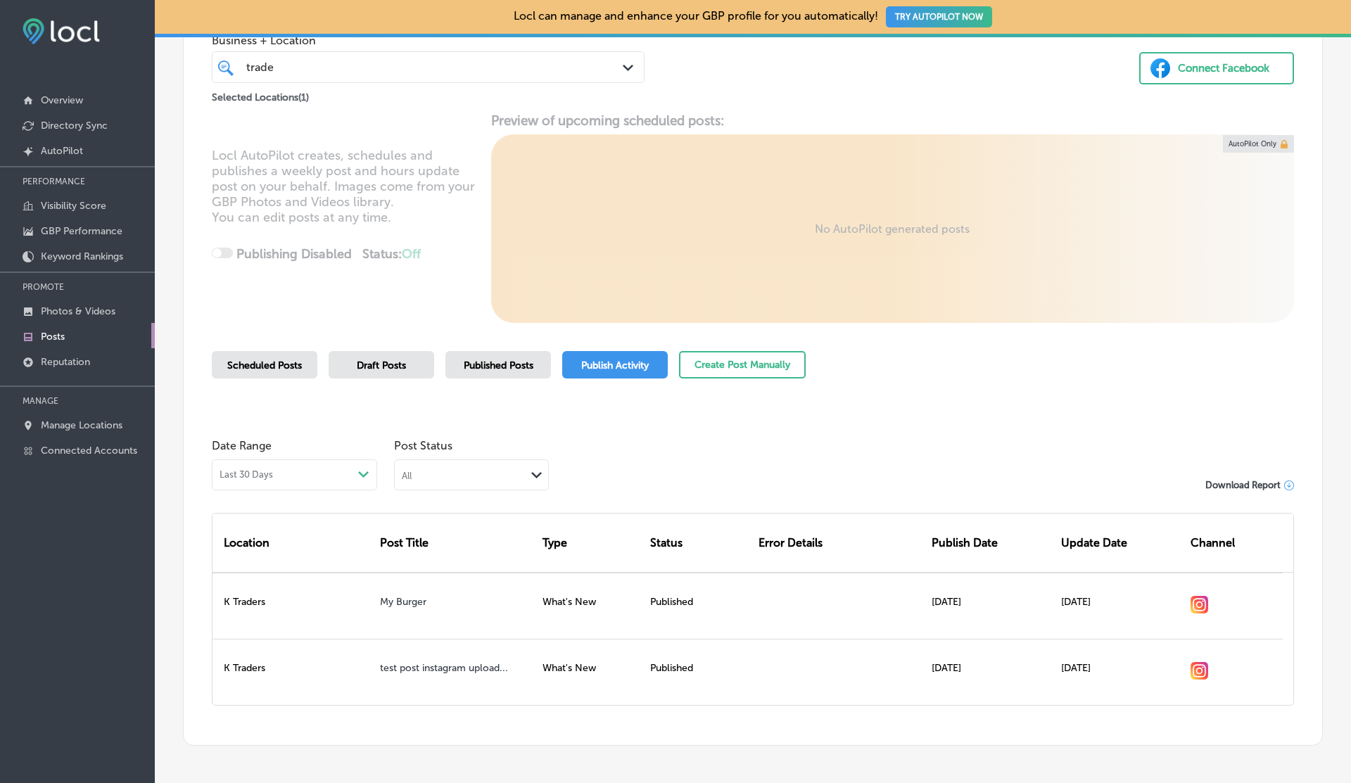
scroll to position [104, 0]
click at [499, 362] on span "Published Posts" at bounding box center [499, 365] width 70 height 12
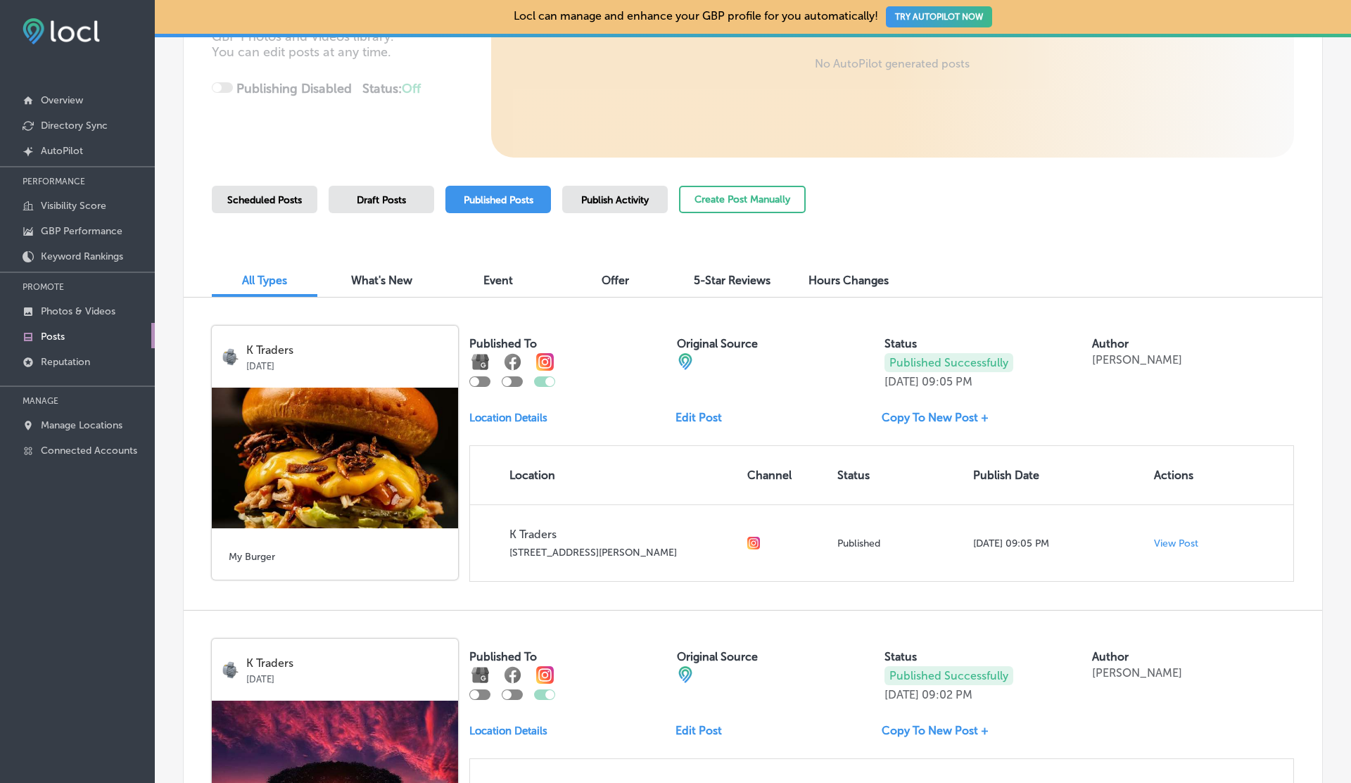
scroll to position [271, 0]
